Goal: Information Seeking & Learning: Learn about a topic

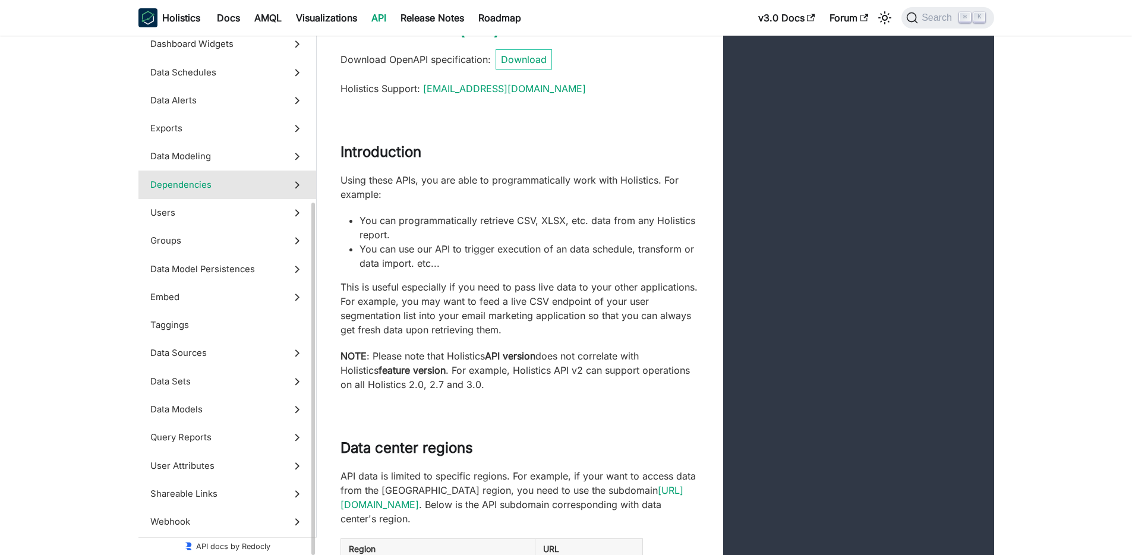
scroll to position [130, 0]
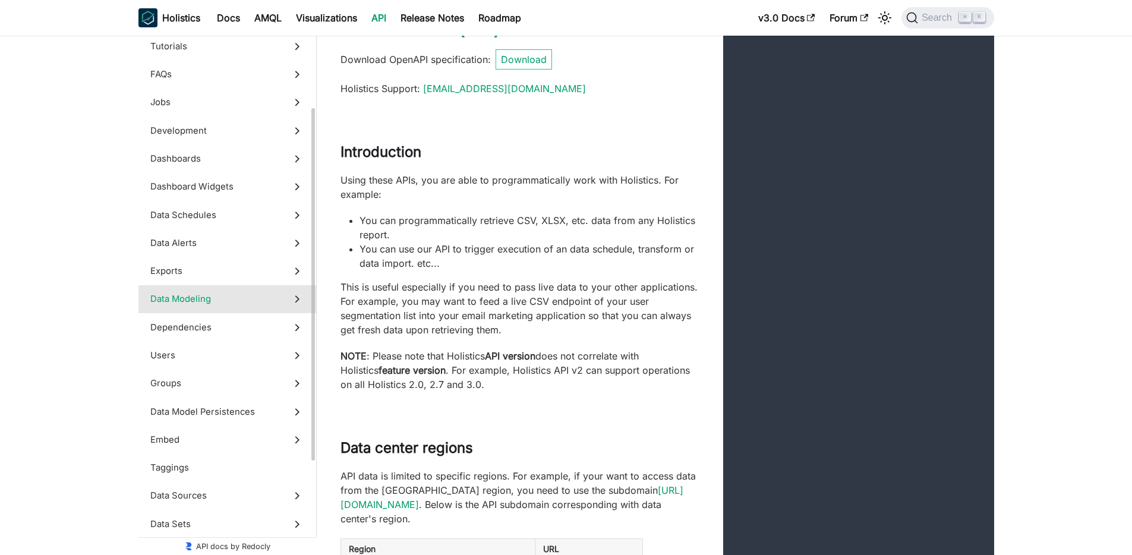
click at [236, 302] on span "Data Modeling" at bounding box center [215, 298] width 131 height 13
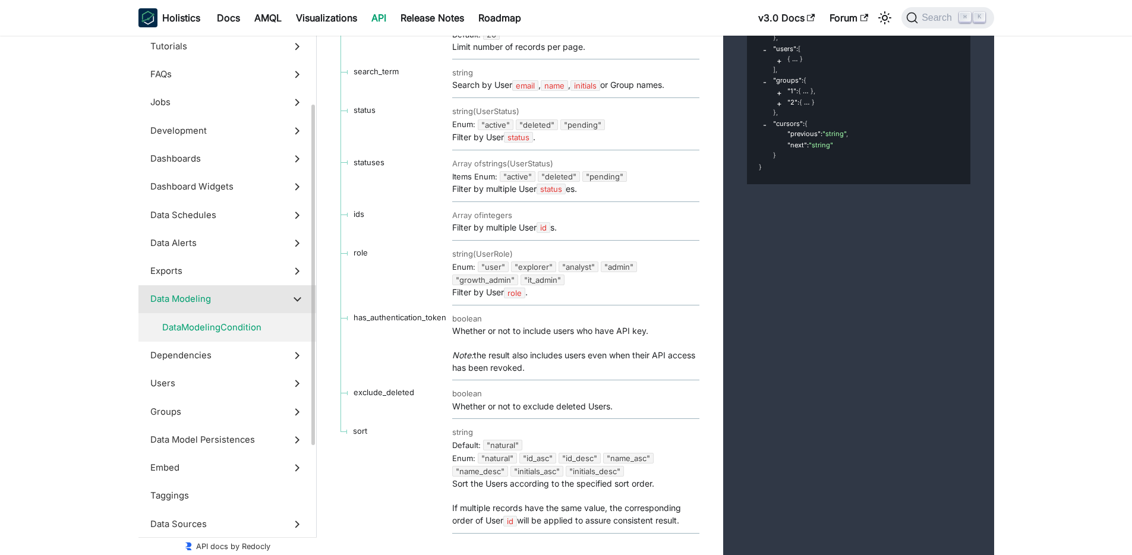
click at [251, 326] on span "DataModelingCondition" at bounding box center [221, 327] width 119 height 13
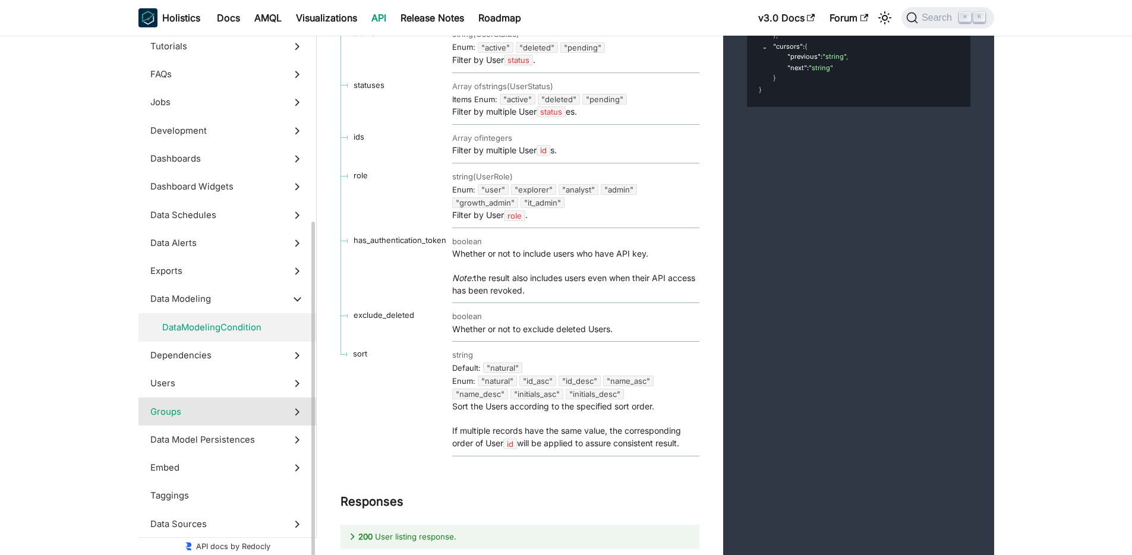
scroll to position [201, 0]
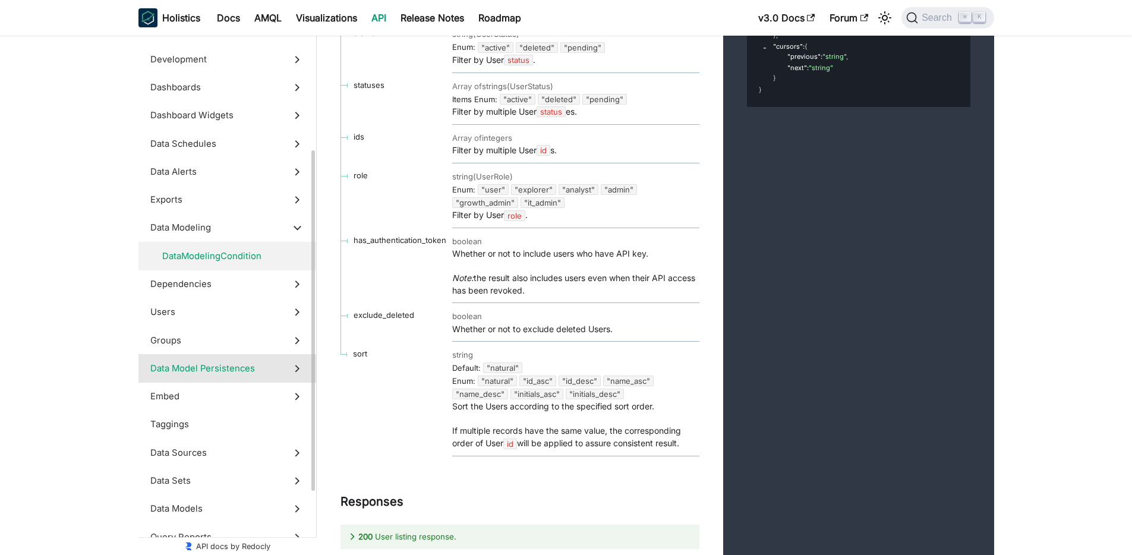
click at [260, 371] on span "Data Model Persistences" at bounding box center [215, 368] width 131 height 13
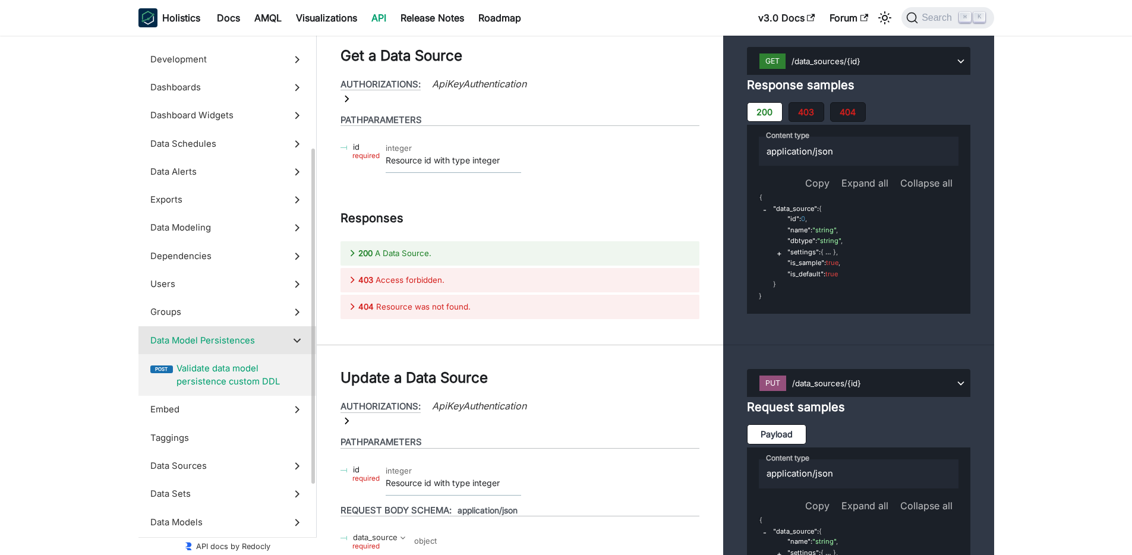
scroll to position [314, 0]
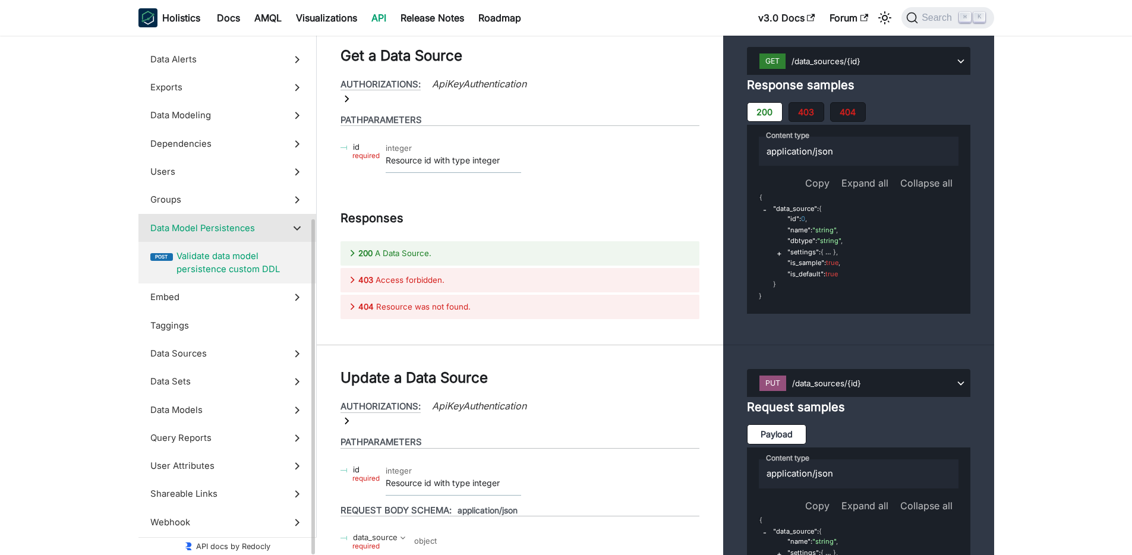
click at [239, 372] on label "Data Sets" at bounding box center [227, 382] width 178 height 28
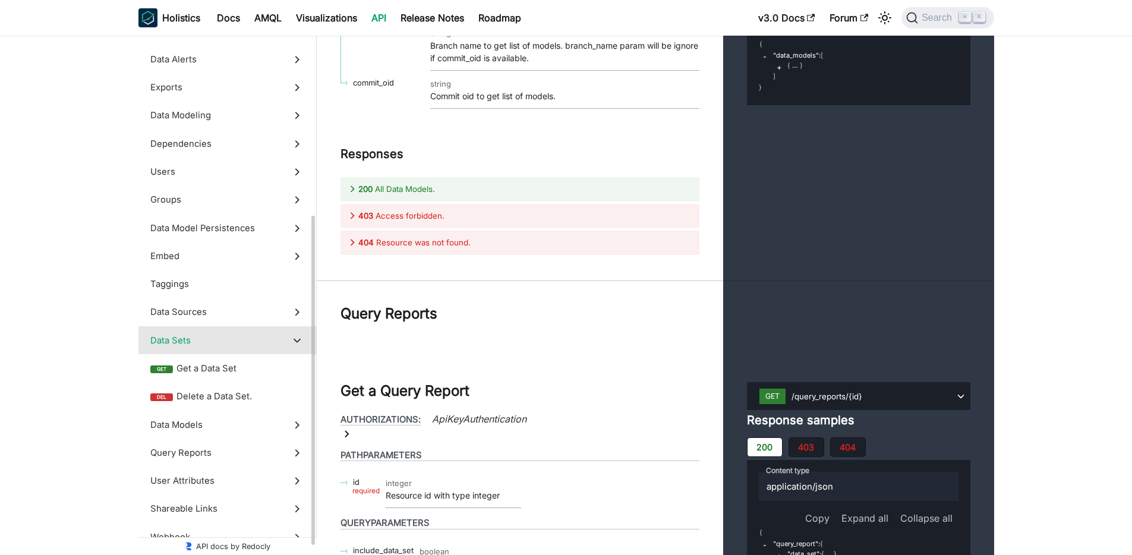
click at [239, 372] on span "Get a Data Set" at bounding box center [240, 368] width 128 height 13
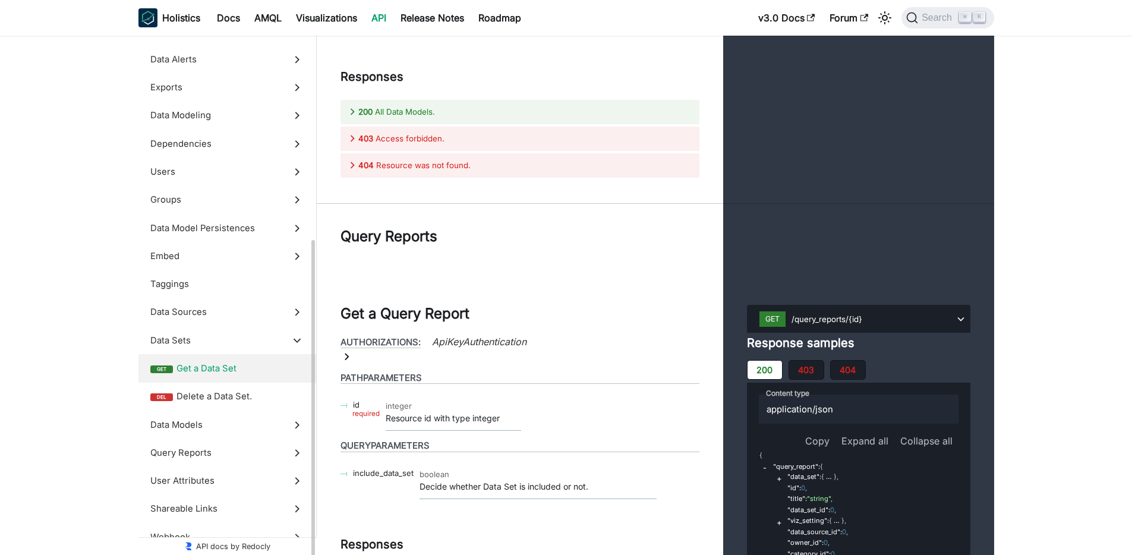
scroll to position [329, 0]
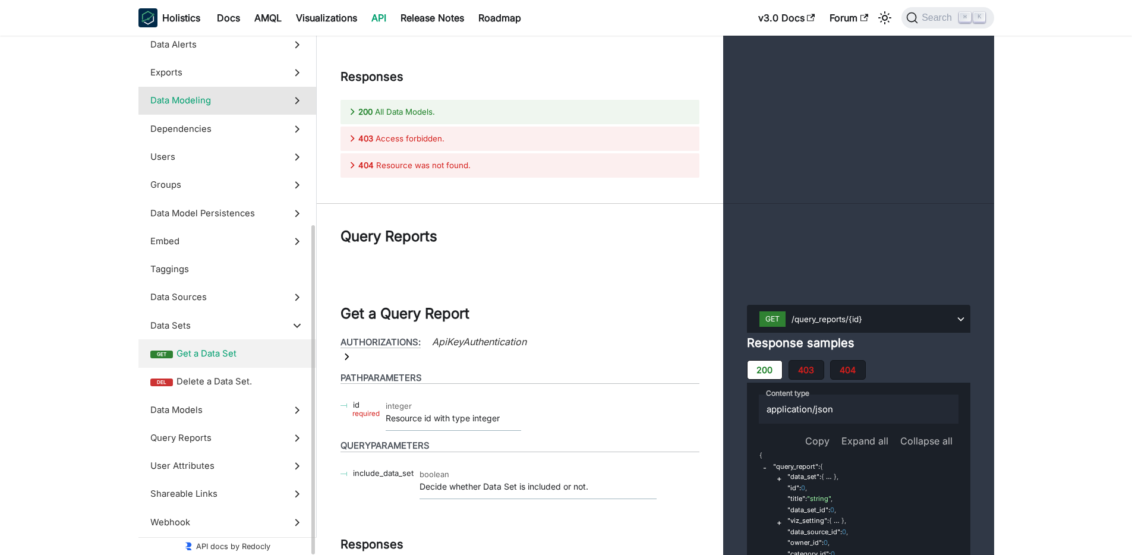
click at [187, 92] on label "Data Modeling" at bounding box center [227, 101] width 178 height 28
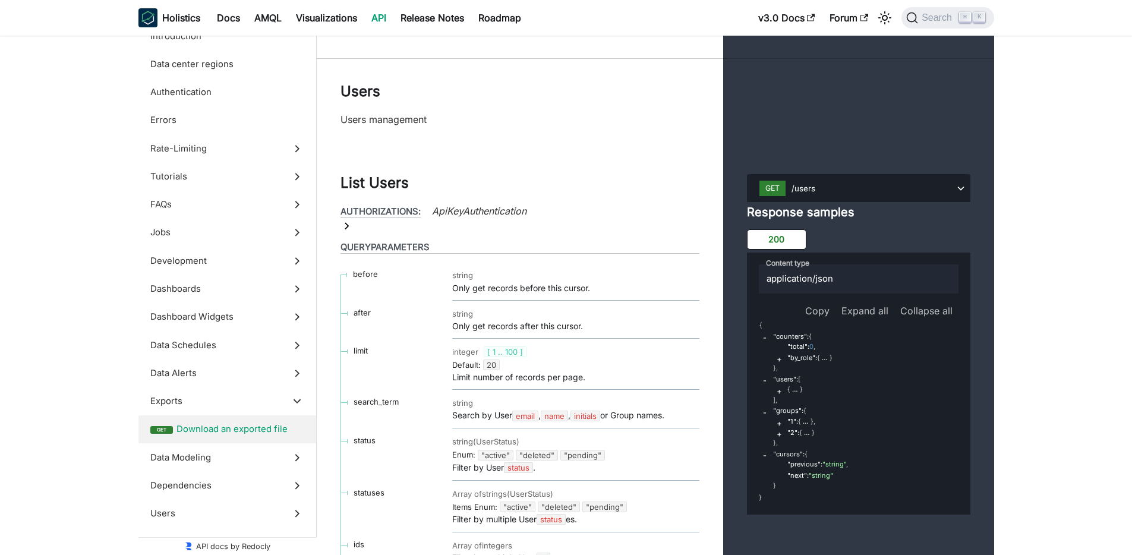
scroll to position [33581, 0]
